Goal: Task Accomplishment & Management: Manage account settings

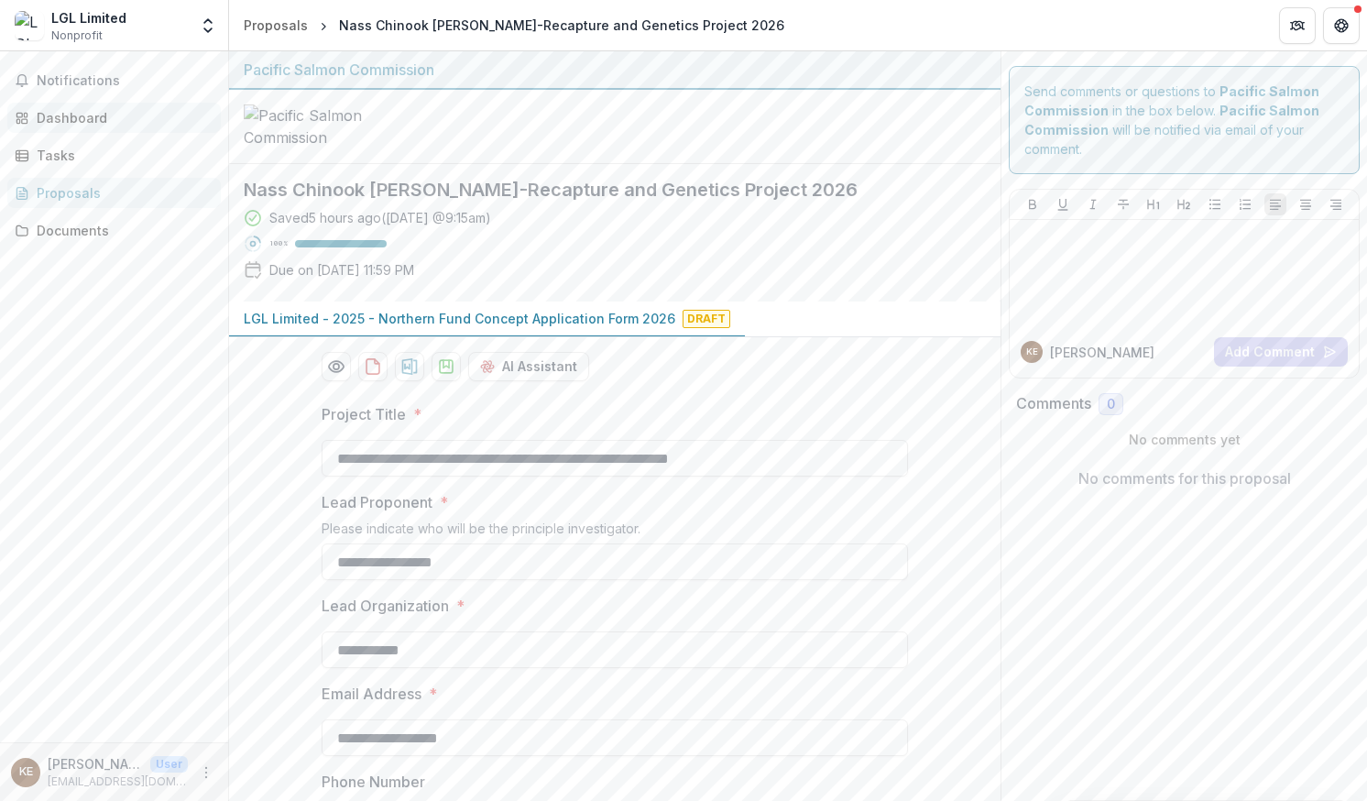
click at [86, 121] on div "Dashboard" at bounding box center [122, 117] width 170 height 19
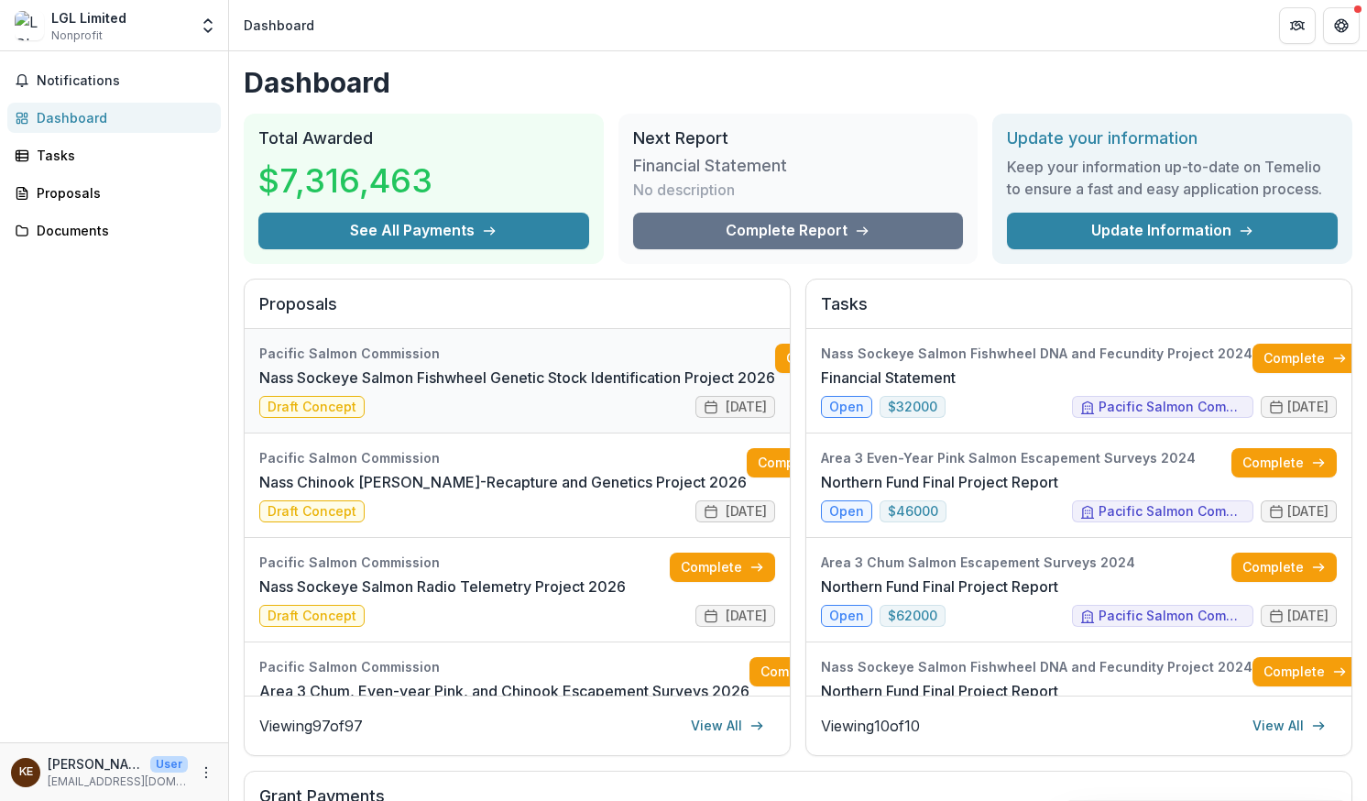
click at [311, 389] on link "Nass Sockeye Salmon Fishwheel Genetic Stock Identification Project 2026" at bounding box center [517, 378] width 516 height 22
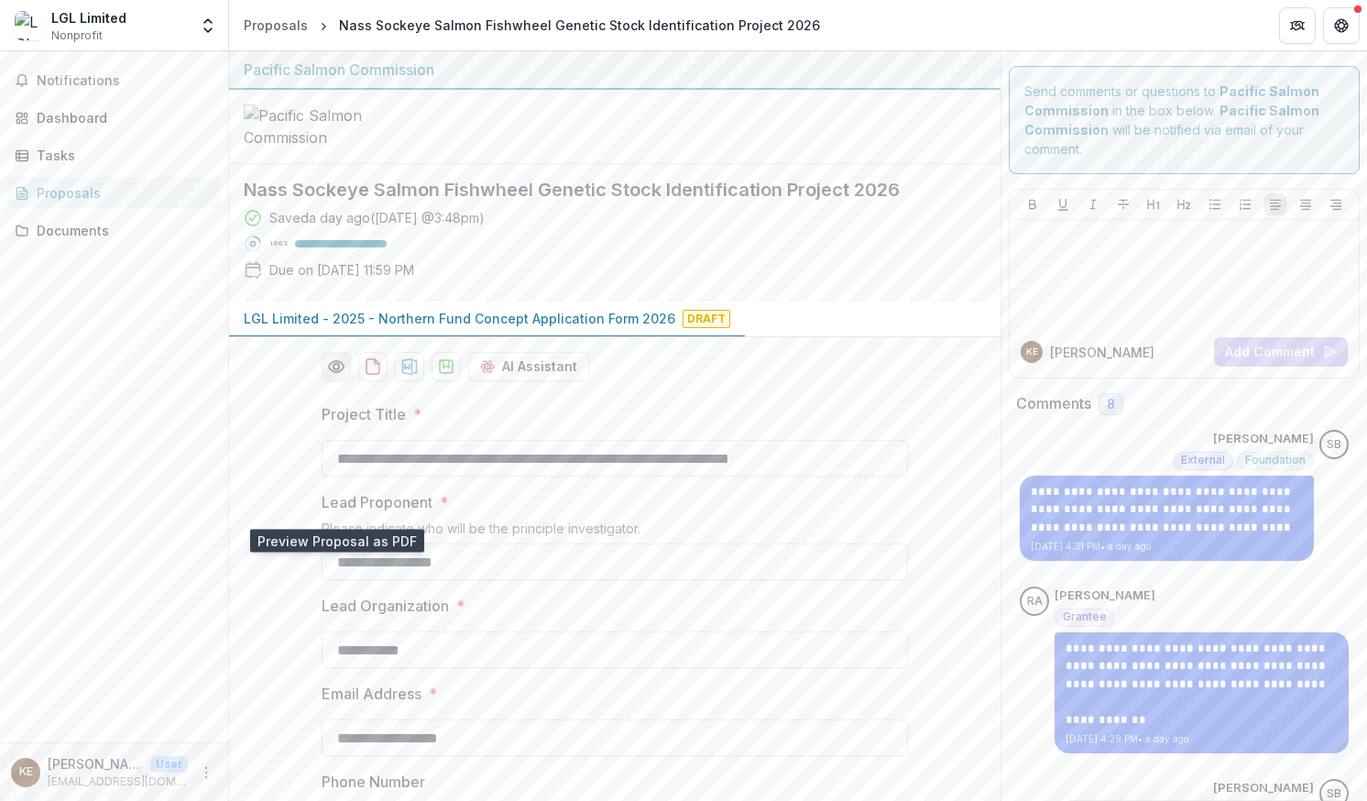
click at [341, 376] on icon "Preview f5694779-a32c-4034-8c2e-5f6c3cbd9857-0.pdf" at bounding box center [336, 366] width 18 height 18
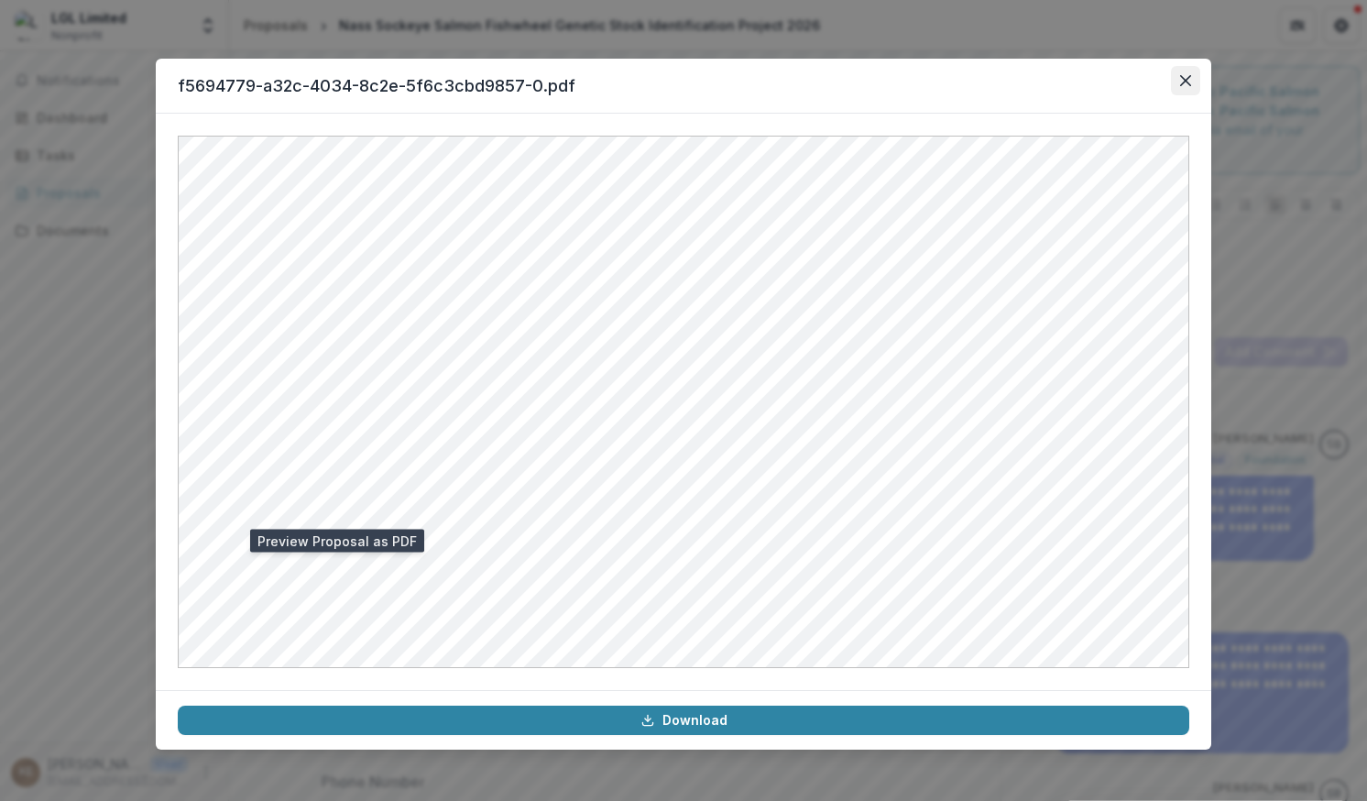
click at [1186, 75] on icon "Close" at bounding box center [1185, 80] width 11 height 11
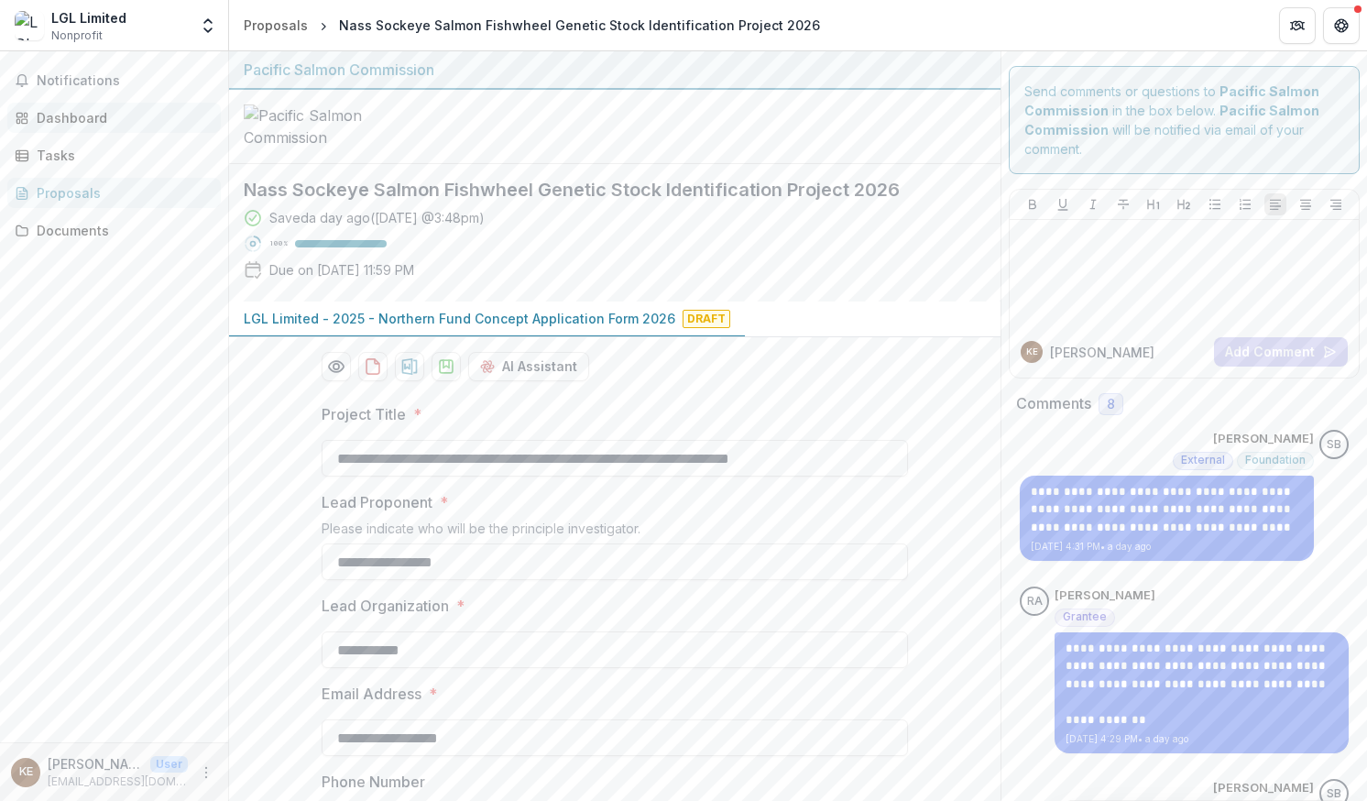
click at [88, 115] on div "Dashboard" at bounding box center [122, 117] width 170 height 19
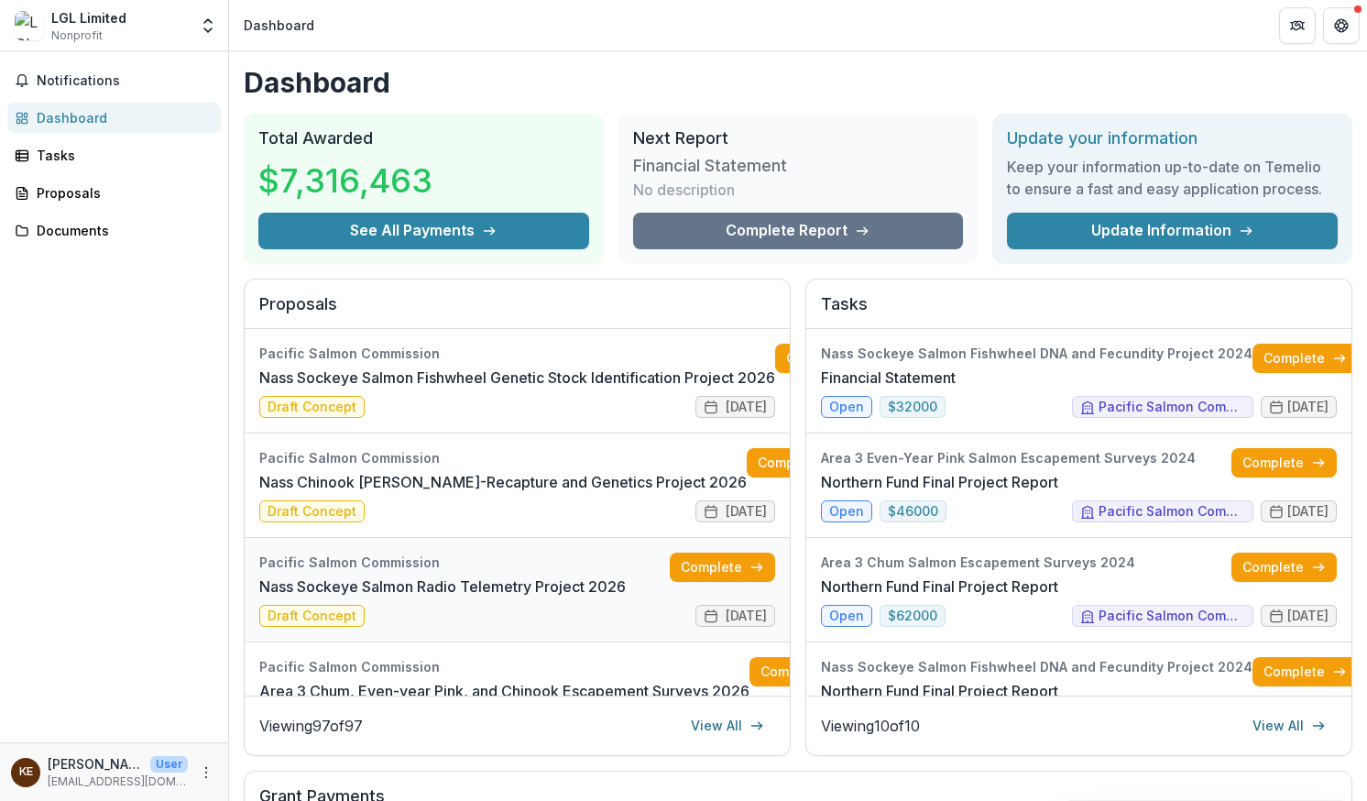
click at [334, 597] on link "Nass Sockeye Salmon Radio Telemetry Project 2026" at bounding box center [442, 586] width 367 height 22
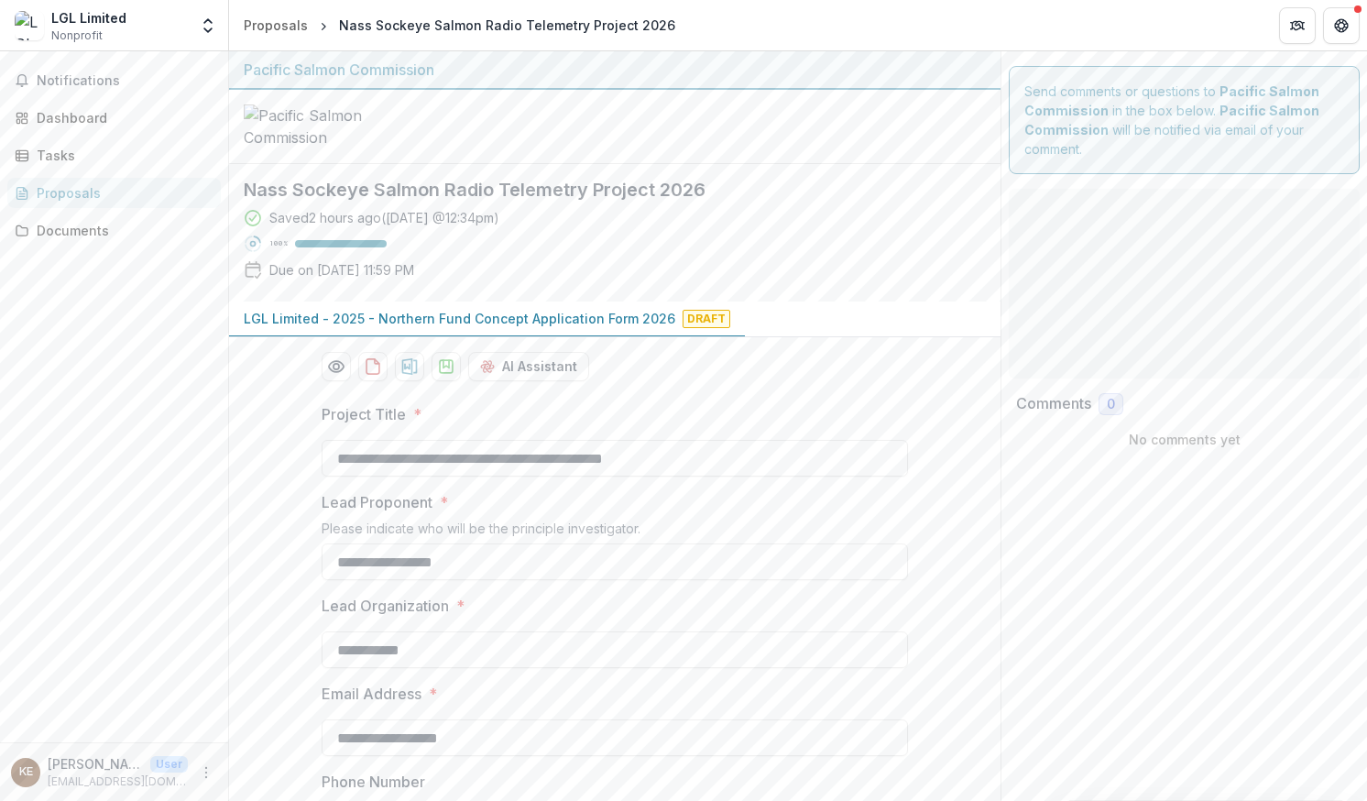
type input "********"
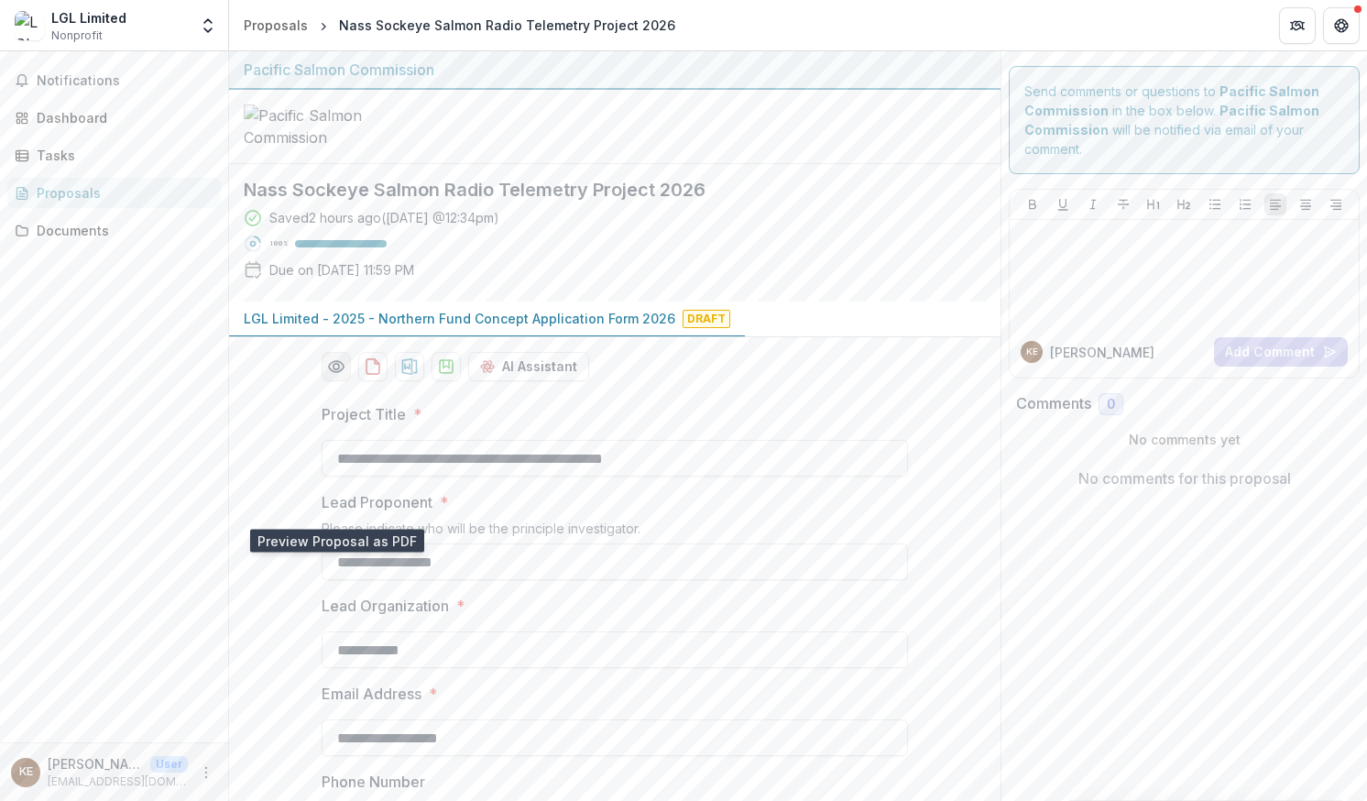
click at [334, 381] on button "Preview 3718b2cf-346e-47e2-b9ad-f2752af8b2d1-0.pdf" at bounding box center [336, 366] width 29 height 29
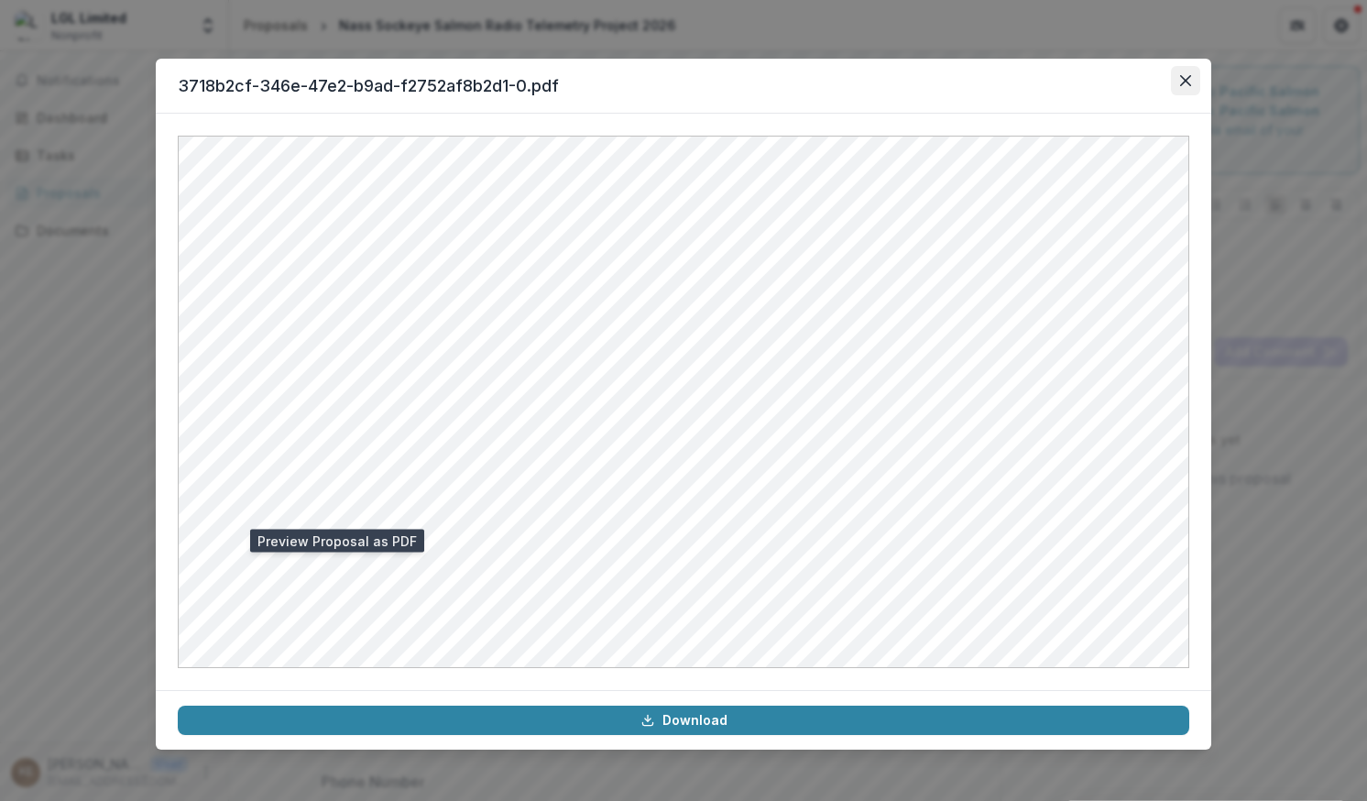
click at [1188, 74] on button "Close" at bounding box center [1185, 80] width 29 height 29
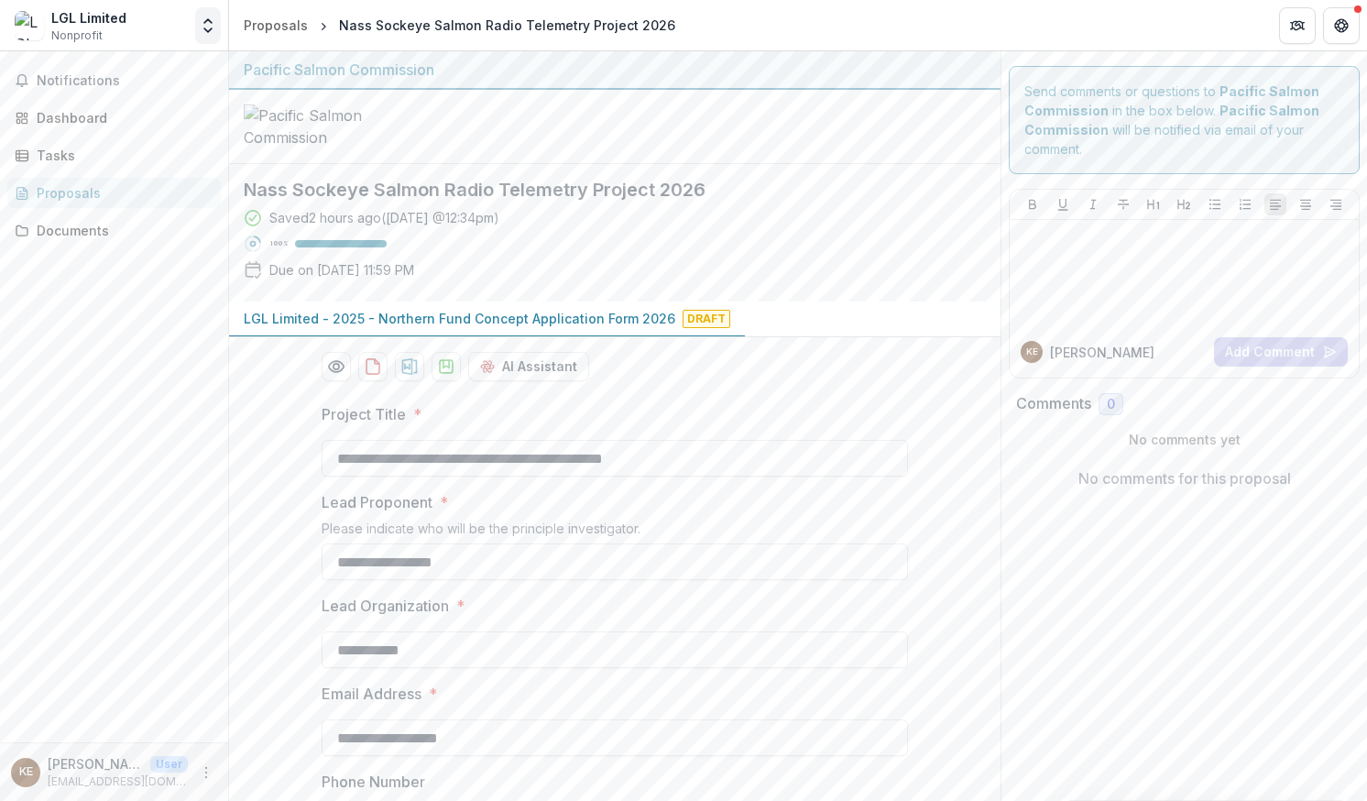
click at [208, 35] on button "Open entity switcher" at bounding box center [208, 25] width 26 height 37
click at [118, 71] on link "Team Settings" at bounding box center [115, 71] width 220 height 30
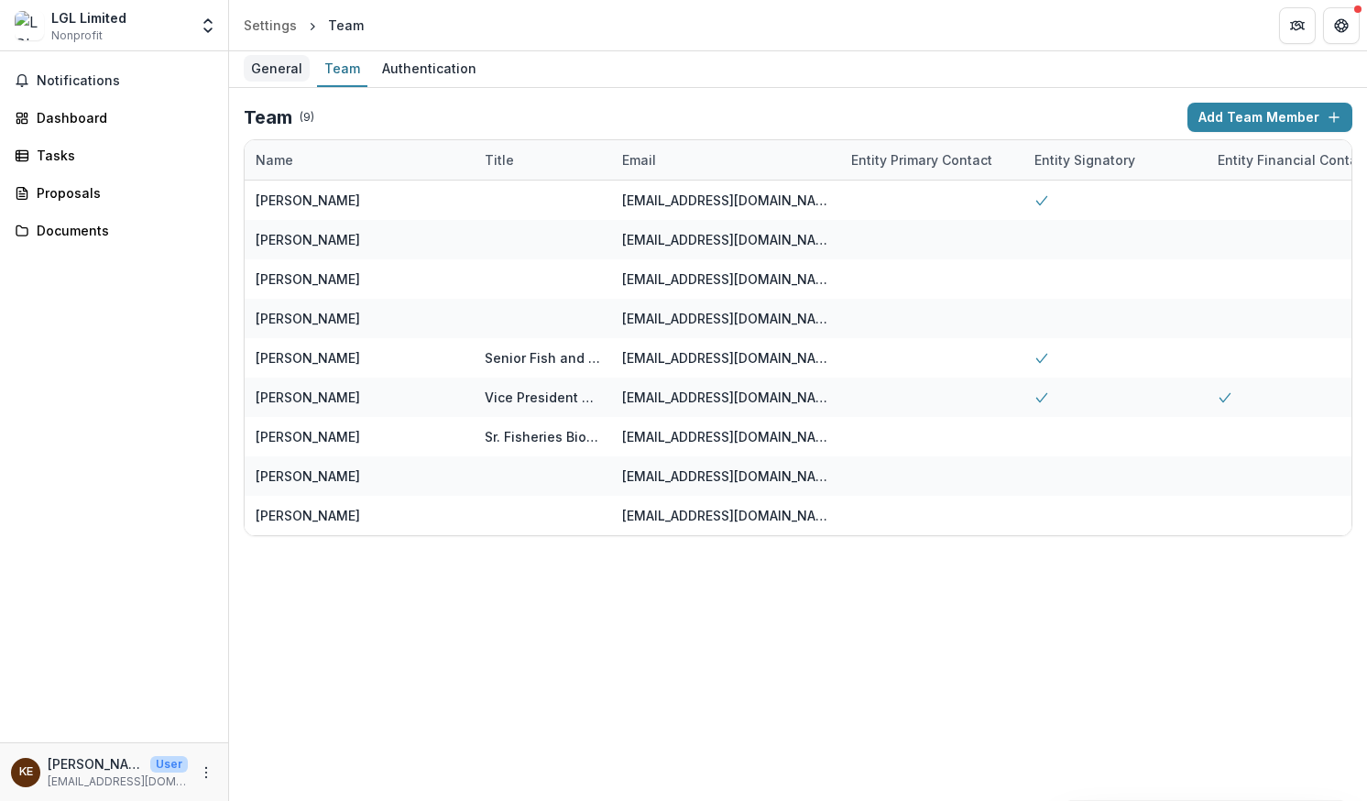
click at [278, 66] on div "General" at bounding box center [277, 68] width 66 height 27
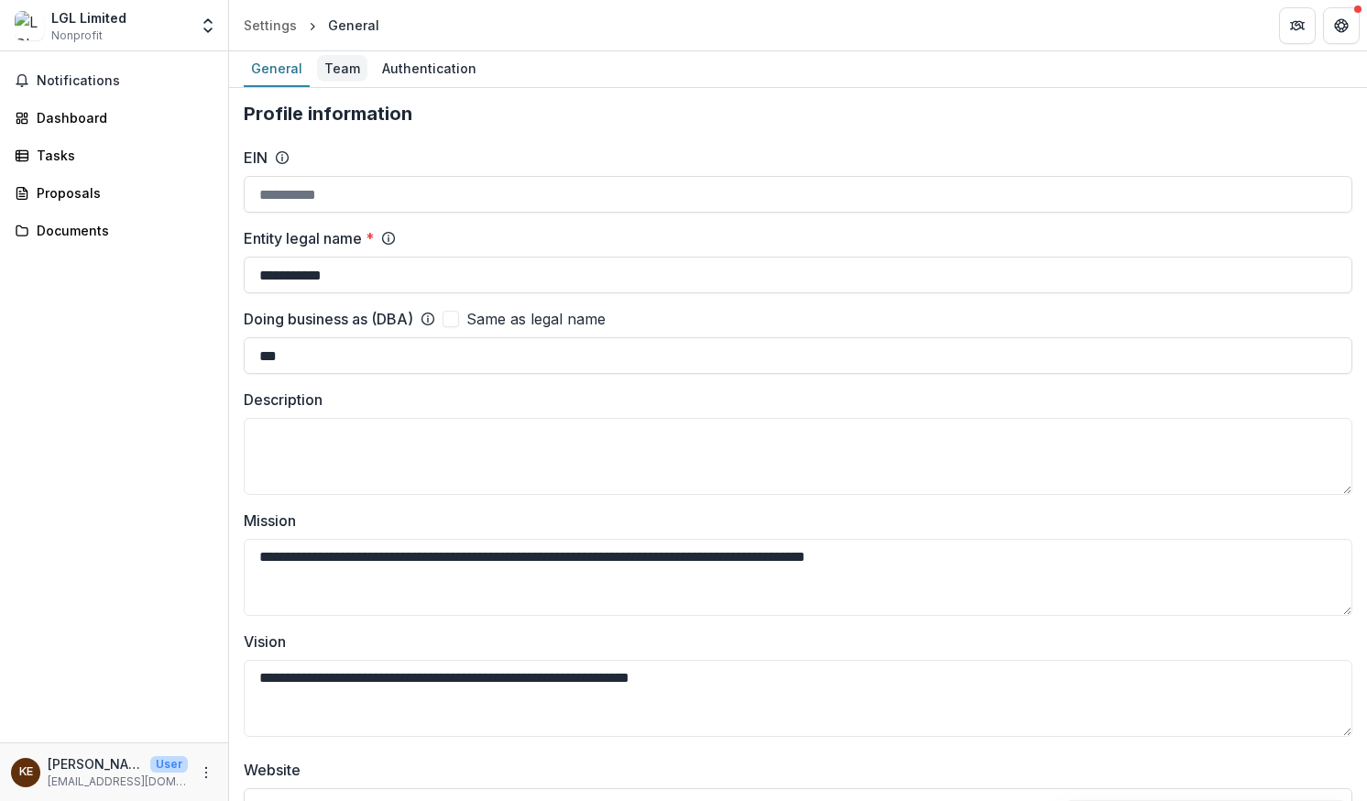
click at [326, 62] on div "Team" at bounding box center [342, 68] width 50 height 27
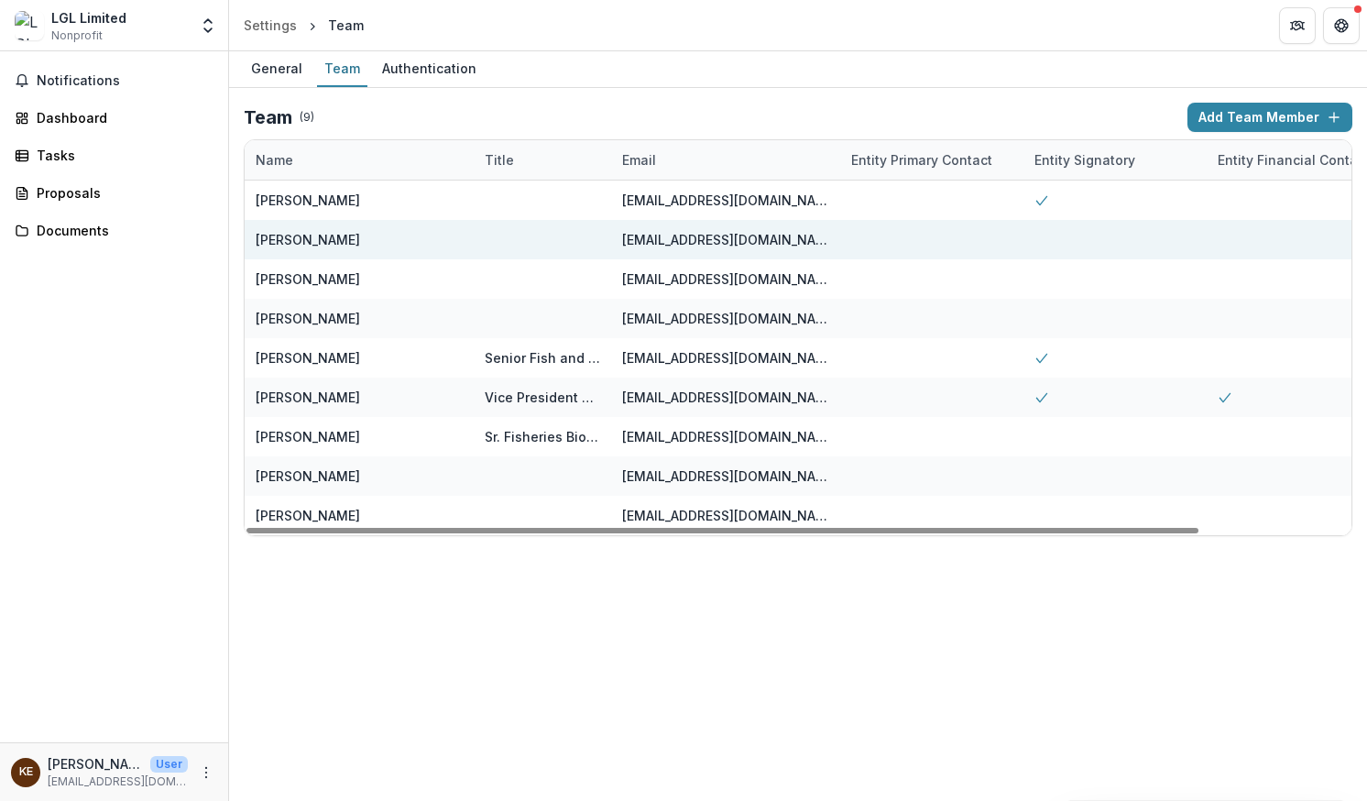
click at [1220, 242] on div at bounding box center [1298, 239] width 183 height 39
click at [1242, 238] on div at bounding box center [1298, 239] width 183 height 39
click at [1235, 240] on div at bounding box center [1298, 239] width 183 height 39
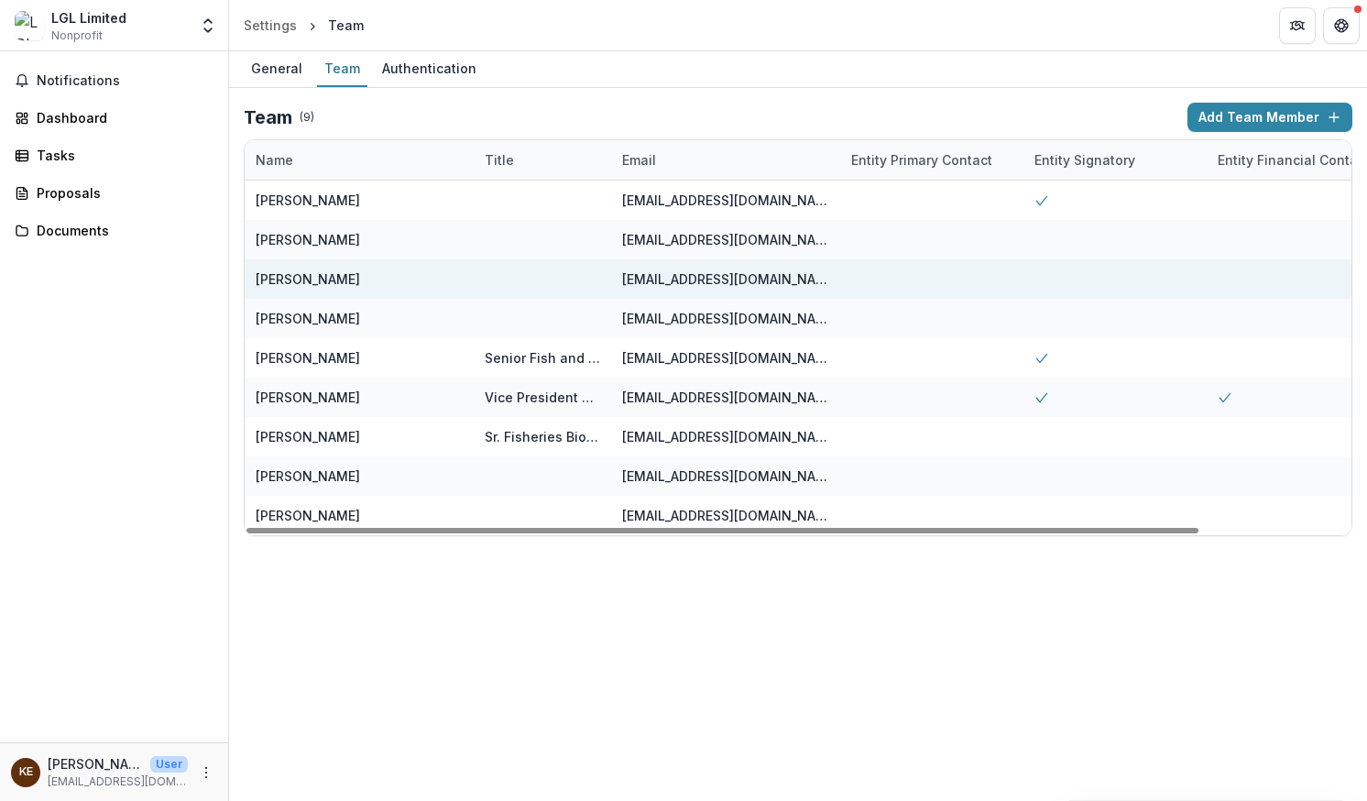
drag, startPoint x: 1235, startPoint y: 240, endPoint x: 1222, endPoint y: 279, distance: 40.9
click at [1222, 279] on div at bounding box center [1298, 278] width 183 height 39
drag, startPoint x: 1232, startPoint y: 241, endPoint x: 898, endPoint y: 279, distance: 335.8
click at [898, 279] on div at bounding box center [931, 278] width 183 height 39
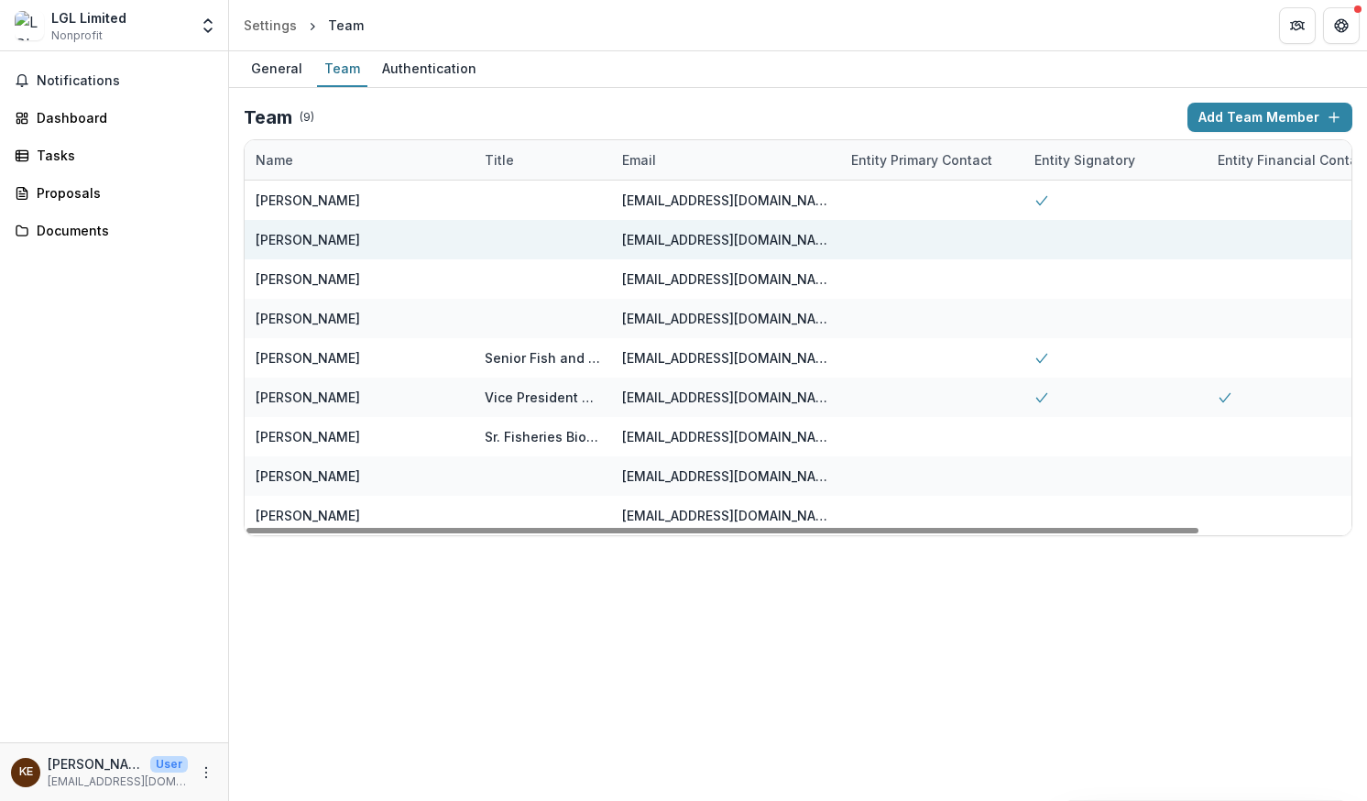
click at [1047, 244] on div at bounding box center [1115, 239] width 183 height 39
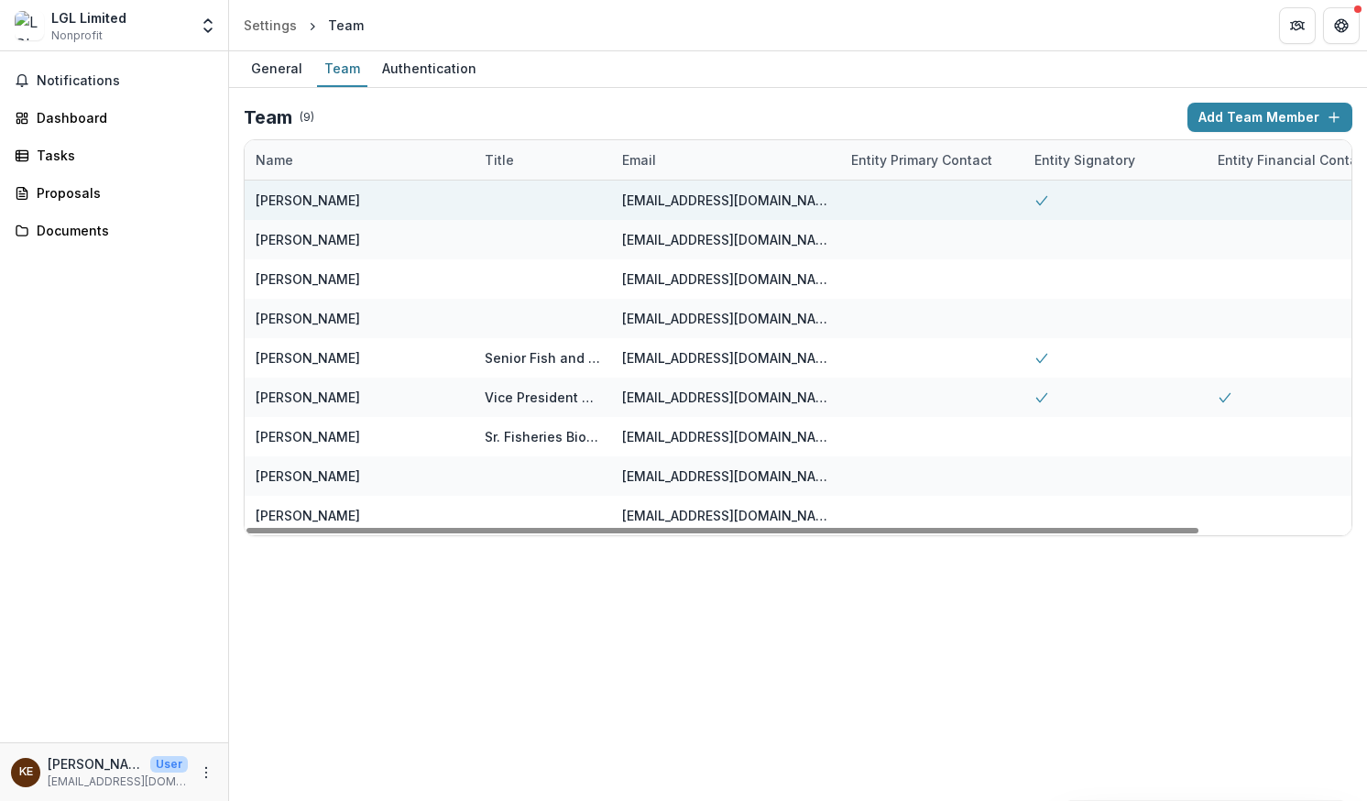
click at [878, 209] on div at bounding box center [931, 200] width 183 height 39
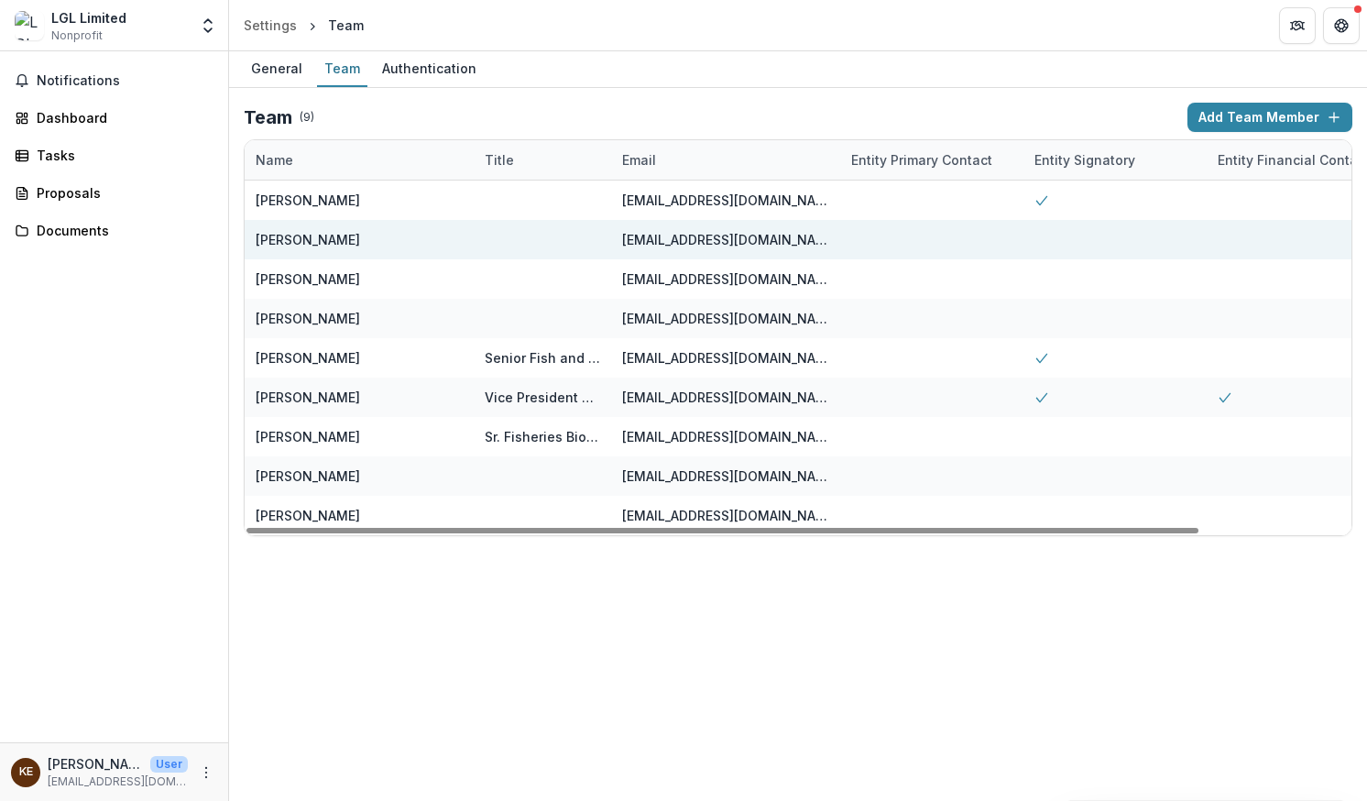
click at [885, 245] on div at bounding box center [931, 239] width 183 height 39
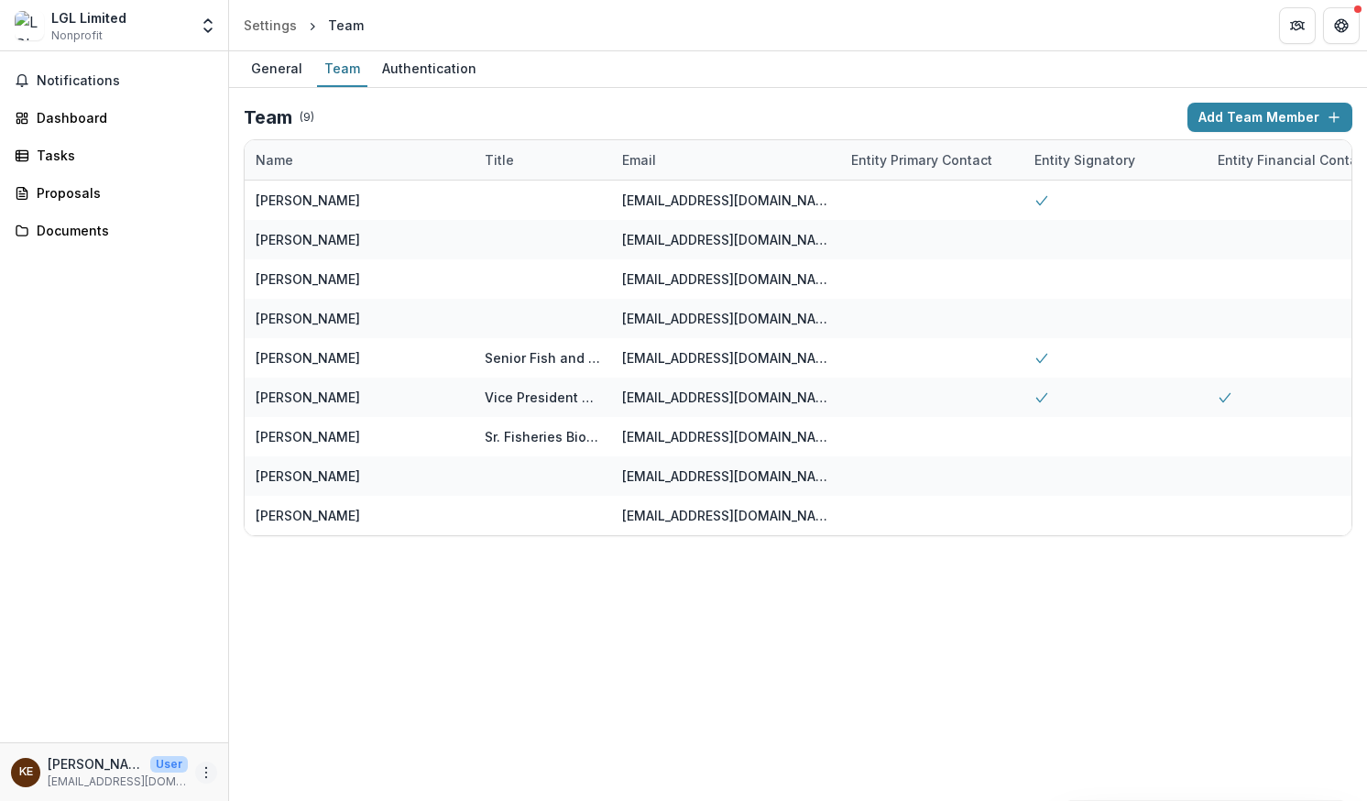
click at [205, 771] on icon "More" at bounding box center [206, 772] width 15 height 15
click at [275, 741] on link "Settings" at bounding box center [327, 733] width 196 height 30
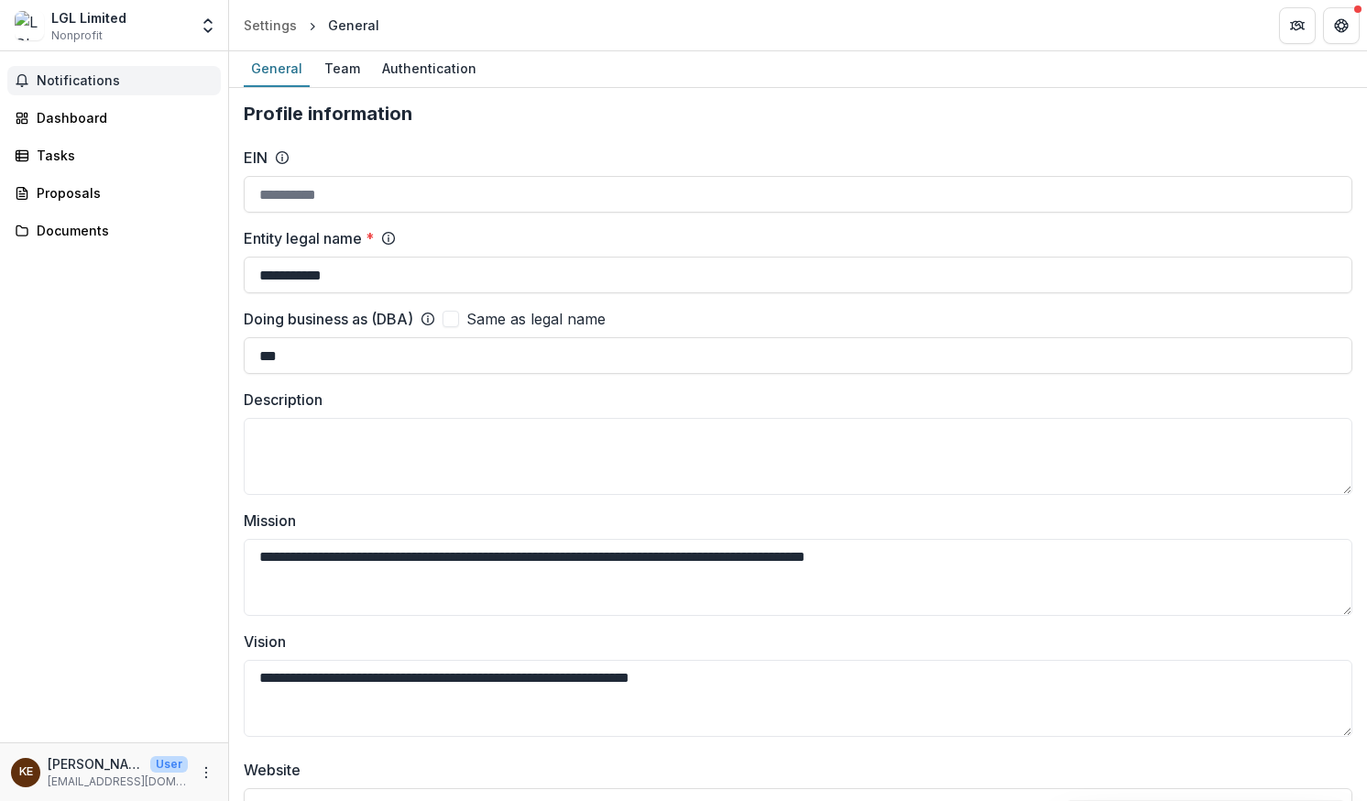
click at [85, 81] on span "Notifications" at bounding box center [125, 81] width 177 height 16
click at [214, 32] on icon "Open entity switcher" at bounding box center [208, 25] width 18 height 18
click at [79, 96] on link "Settings" at bounding box center [115, 101] width 220 height 30
click at [353, 70] on div "Team" at bounding box center [342, 68] width 50 height 27
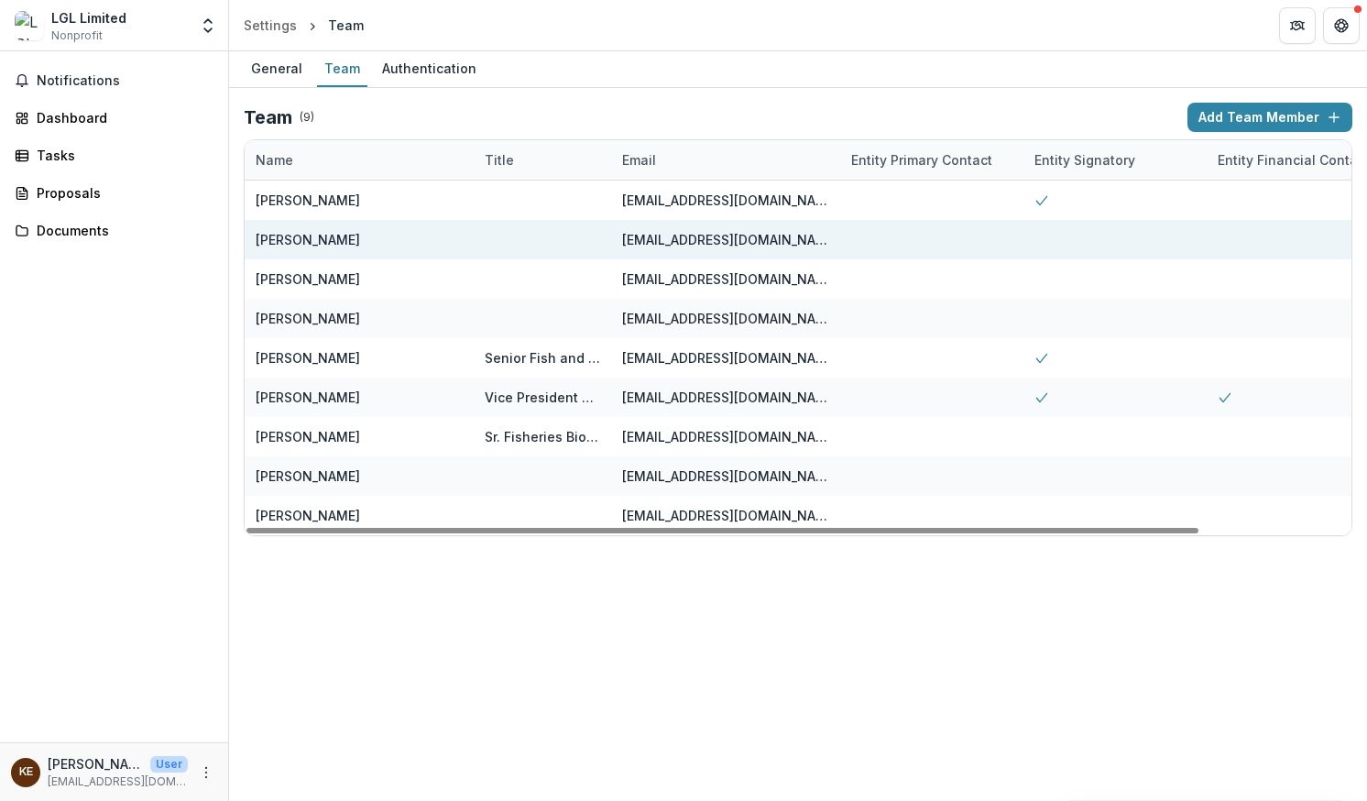
click at [1224, 233] on div at bounding box center [1298, 239] width 183 height 39
click at [1231, 240] on div at bounding box center [1298, 239] width 183 height 39
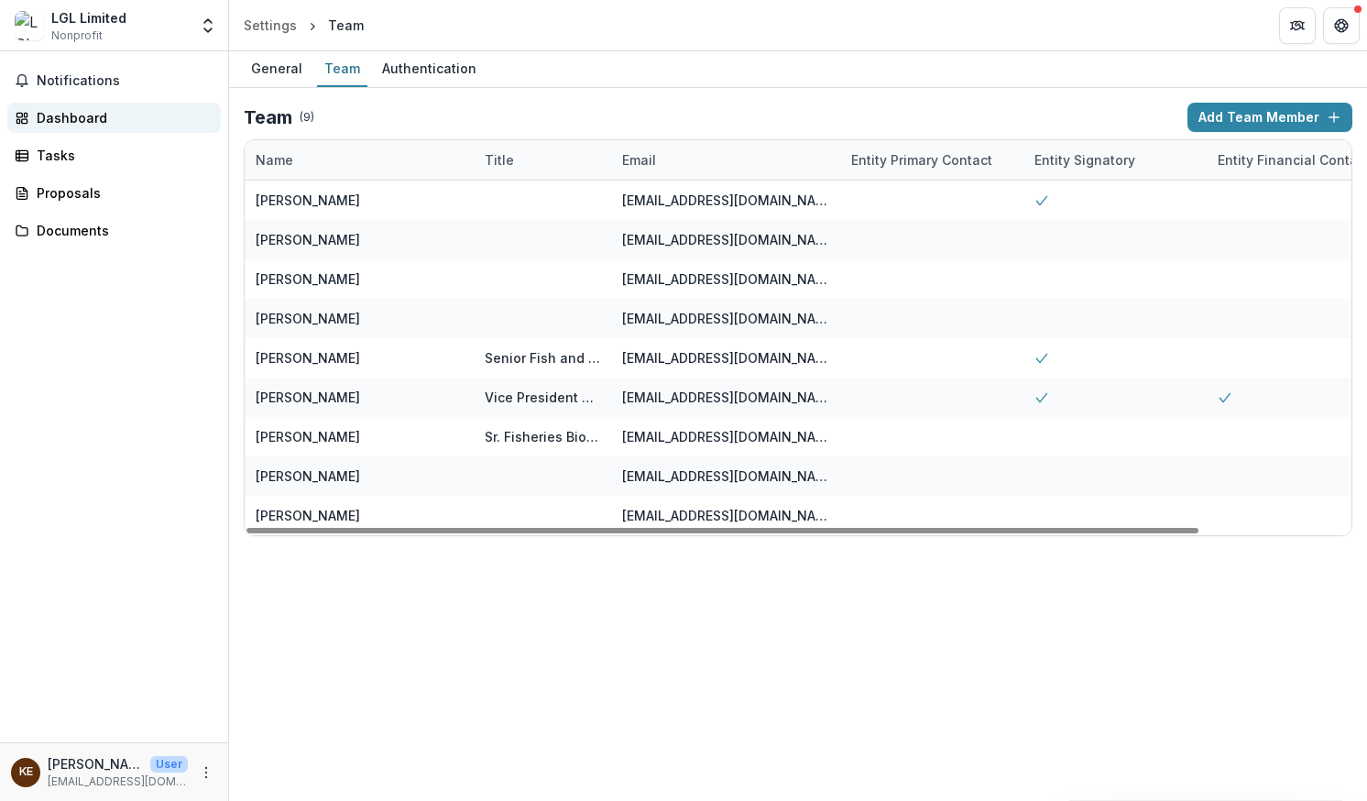
click at [60, 126] on div "Dashboard" at bounding box center [122, 117] width 170 height 19
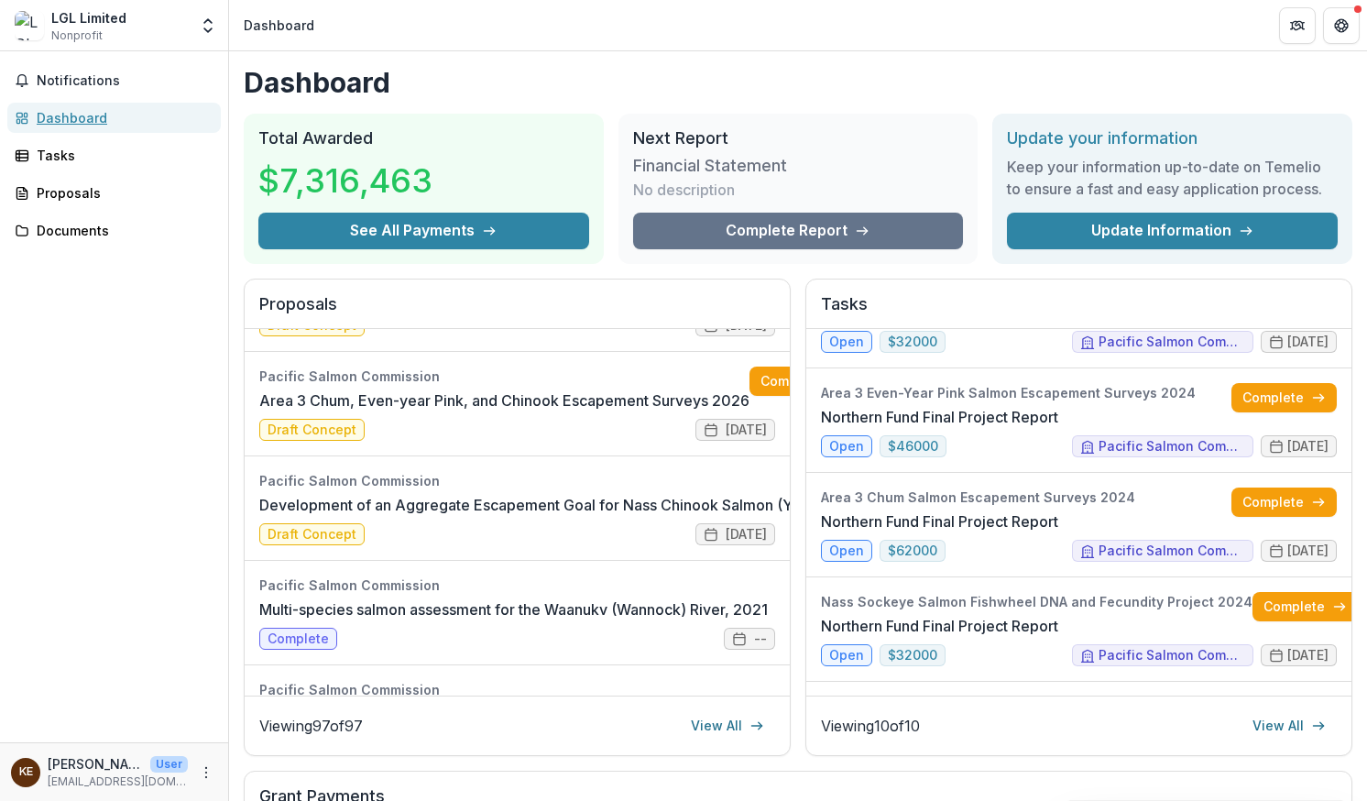
scroll to position [303, 0]
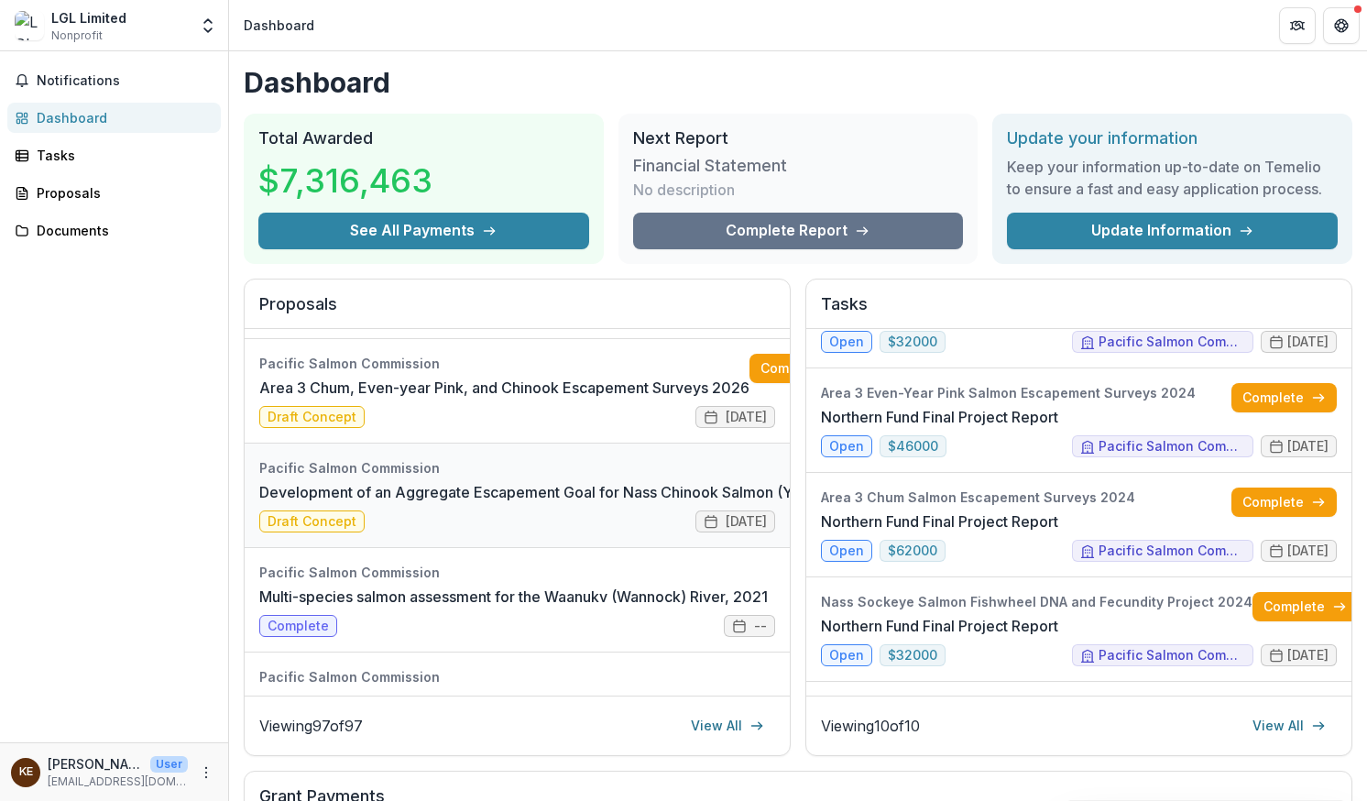
click at [307, 503] on link "Development of an Aggregate Escapement Goal for Nass Chinook Salmon (Year 2): A…" at bounding box center [686, 492] width 854 height 22
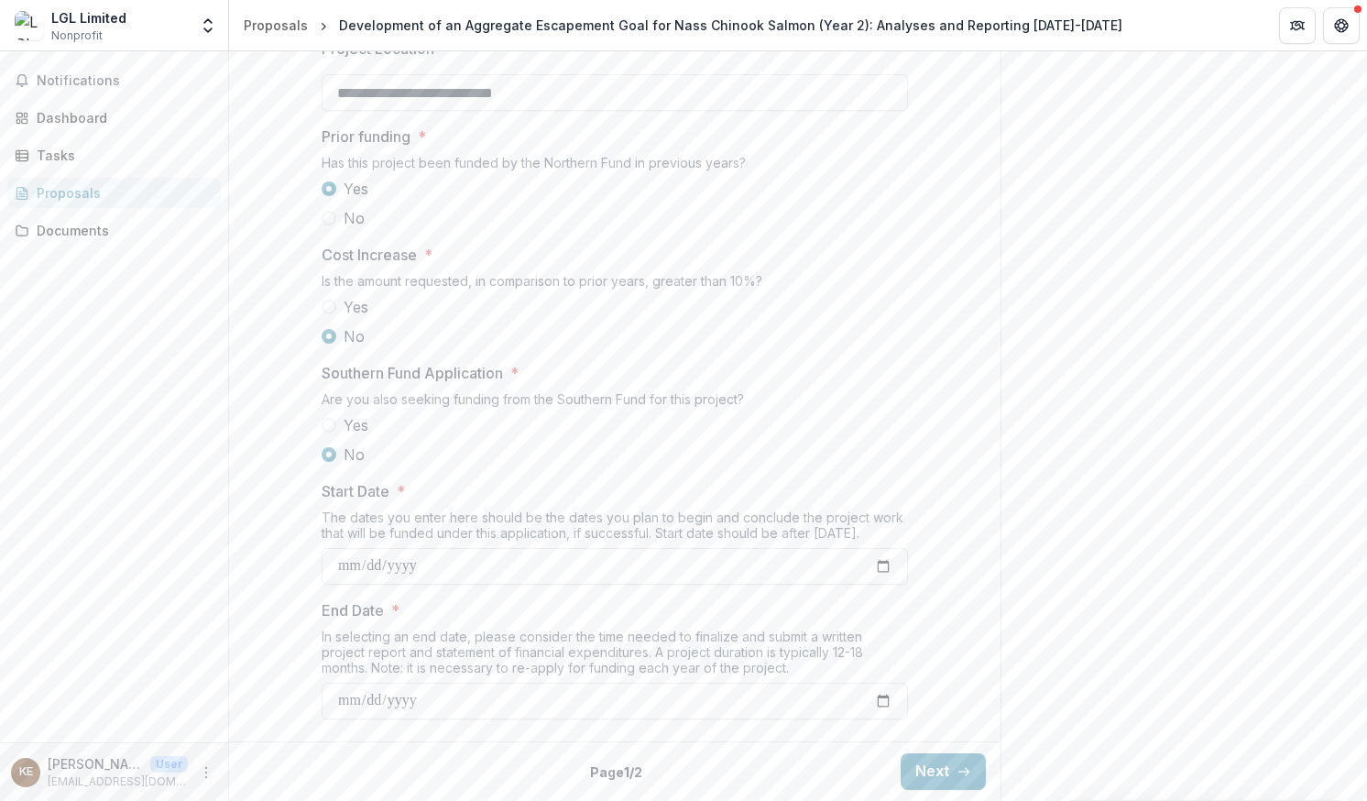
scroll to position [2031, 0]
click at [919, 773] on button "Next" at bounding box center [943, 771] width 85 height 37
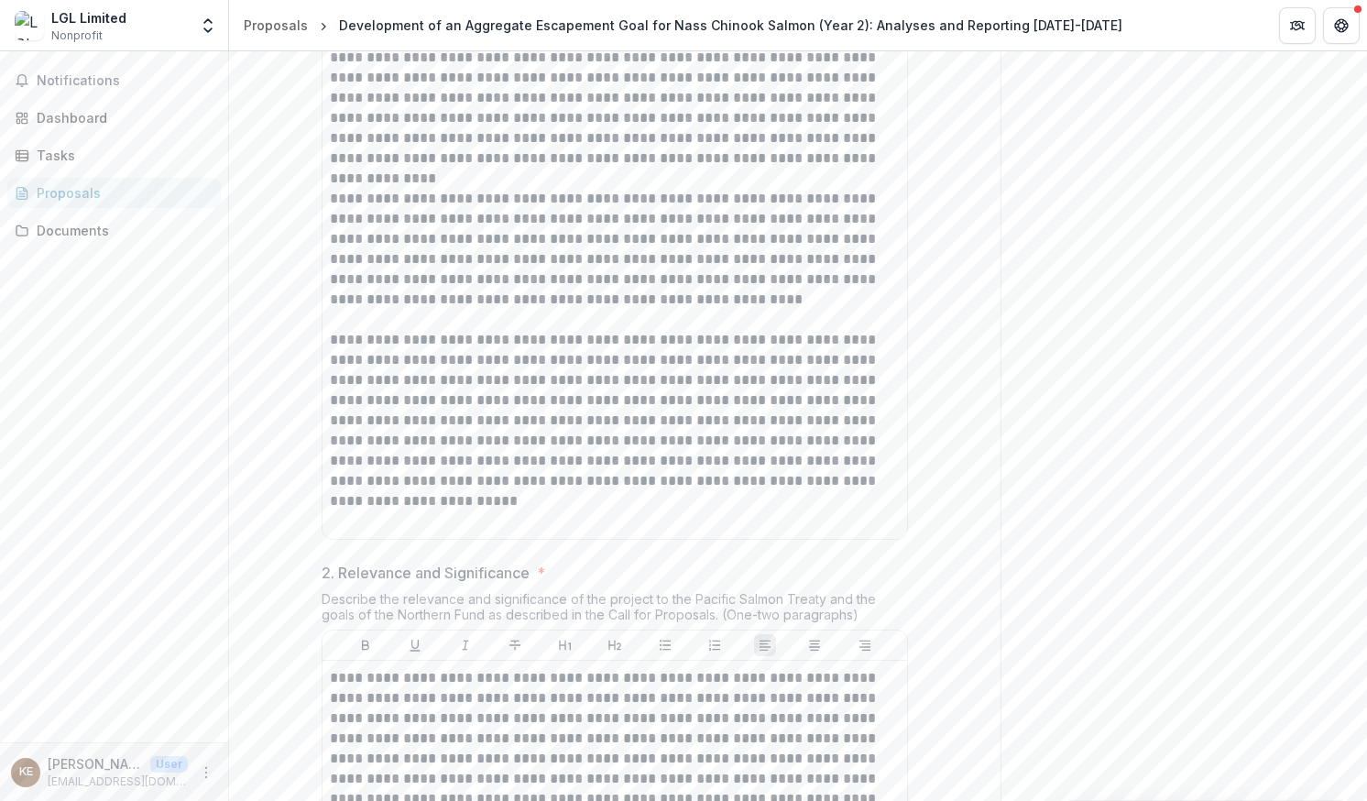
scroll to position [564, 0]
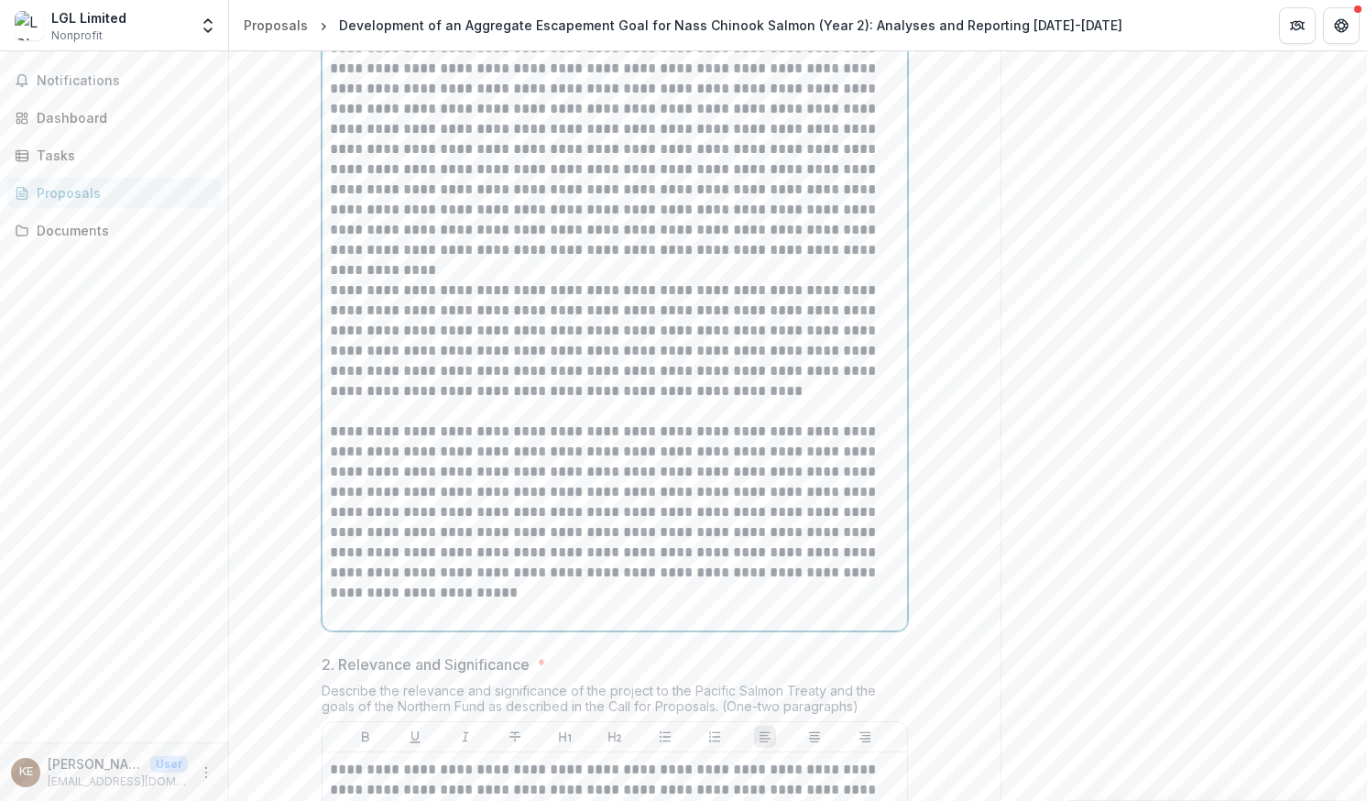
click at [866, 603] on p "**********" at bounding box center [615, 512] width 570 height 181
click at [867, 603] on p "**********" at bounding box center [615, 512] width 570 height 181
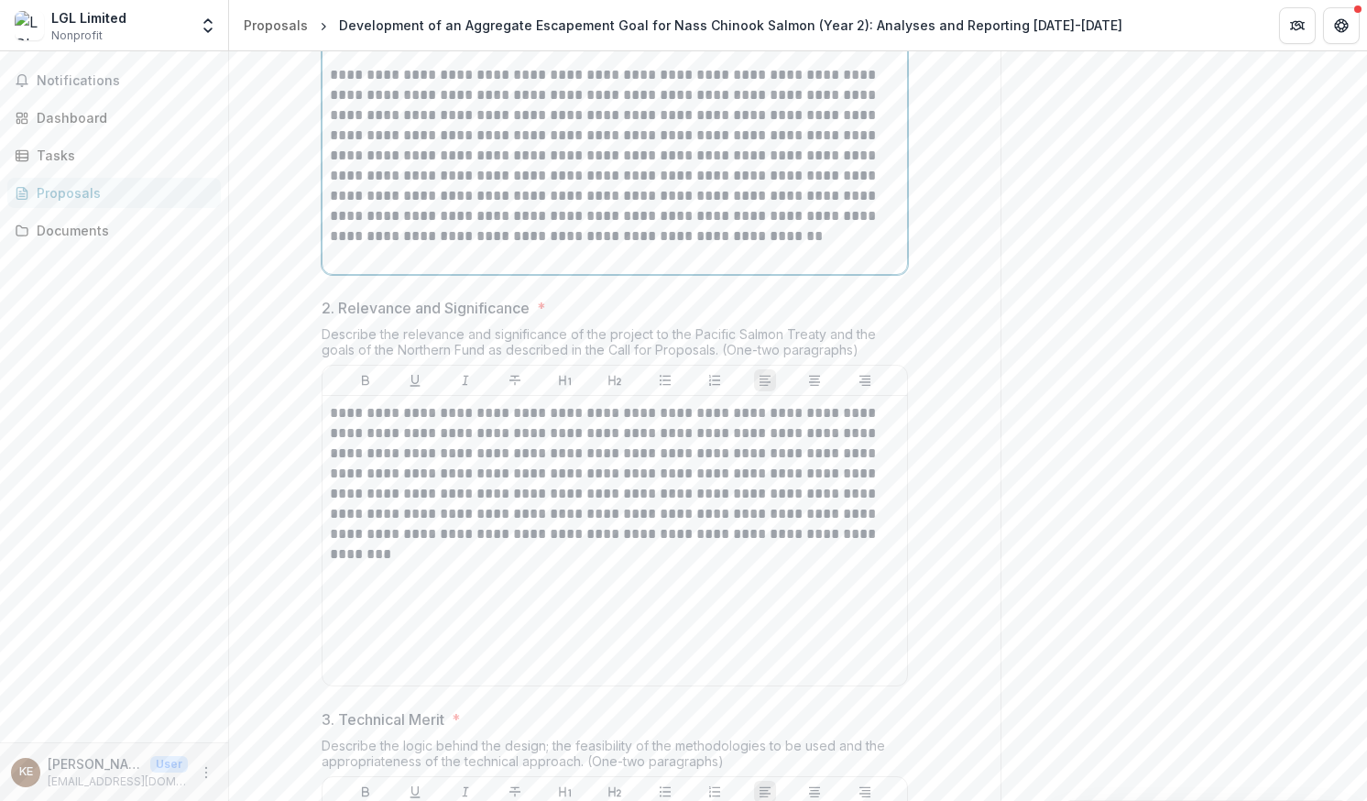
scroll to position [889, 0]
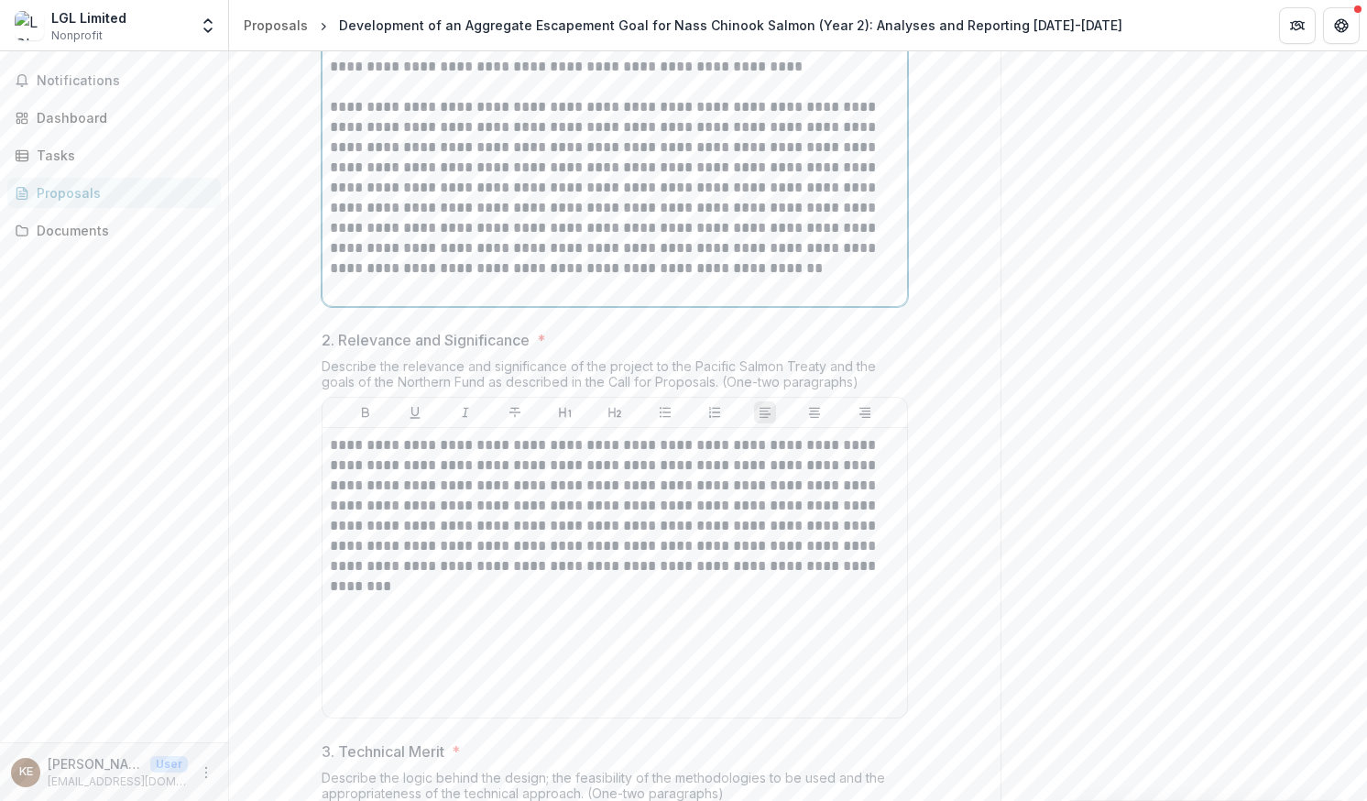
click at [397, 279] on p "**********" at bounding box center [615, 187] width 570 height 181
click at [618, 279] on p "**********" at bounding box center [615, 187] width 570 height 181
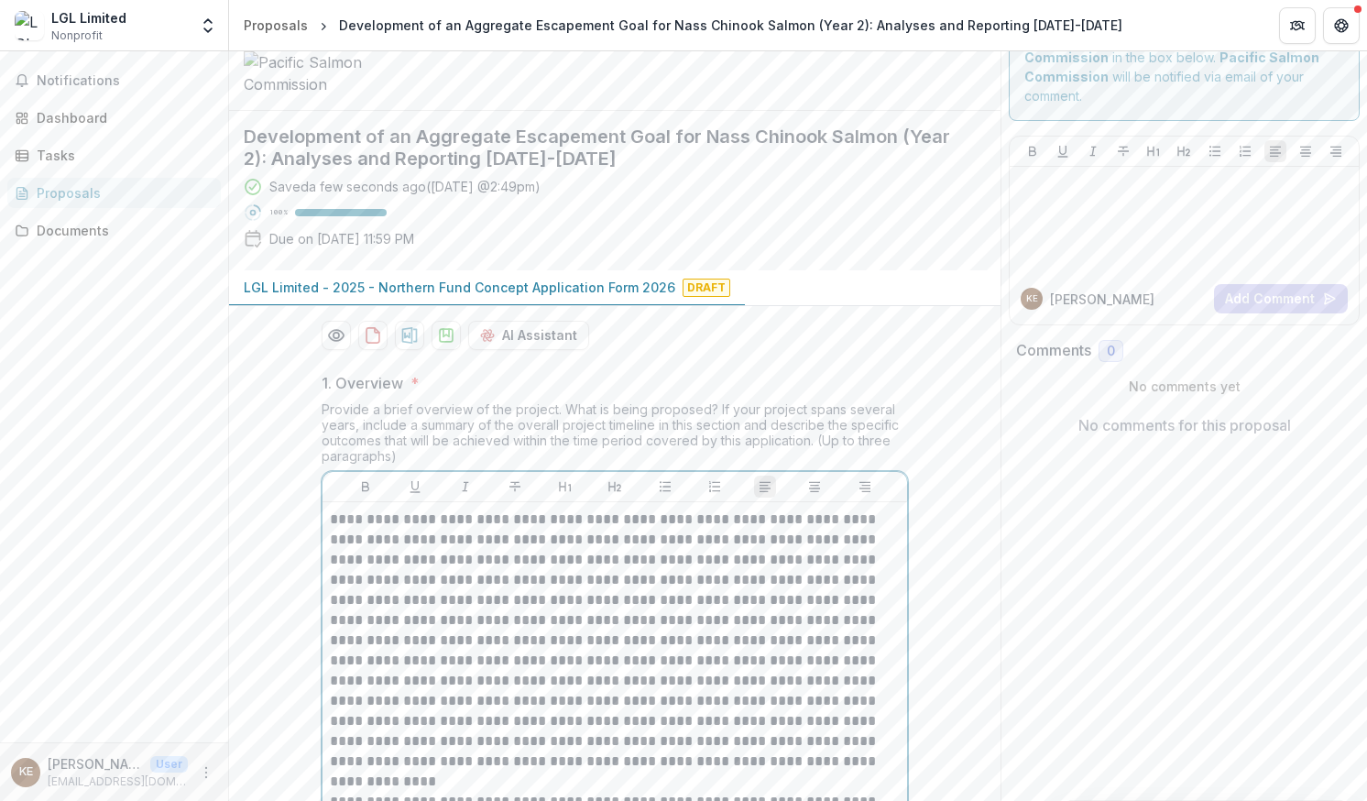
scroll to position [58, 0]
